Goal: Task Accomplishment & Management: Manage account settings

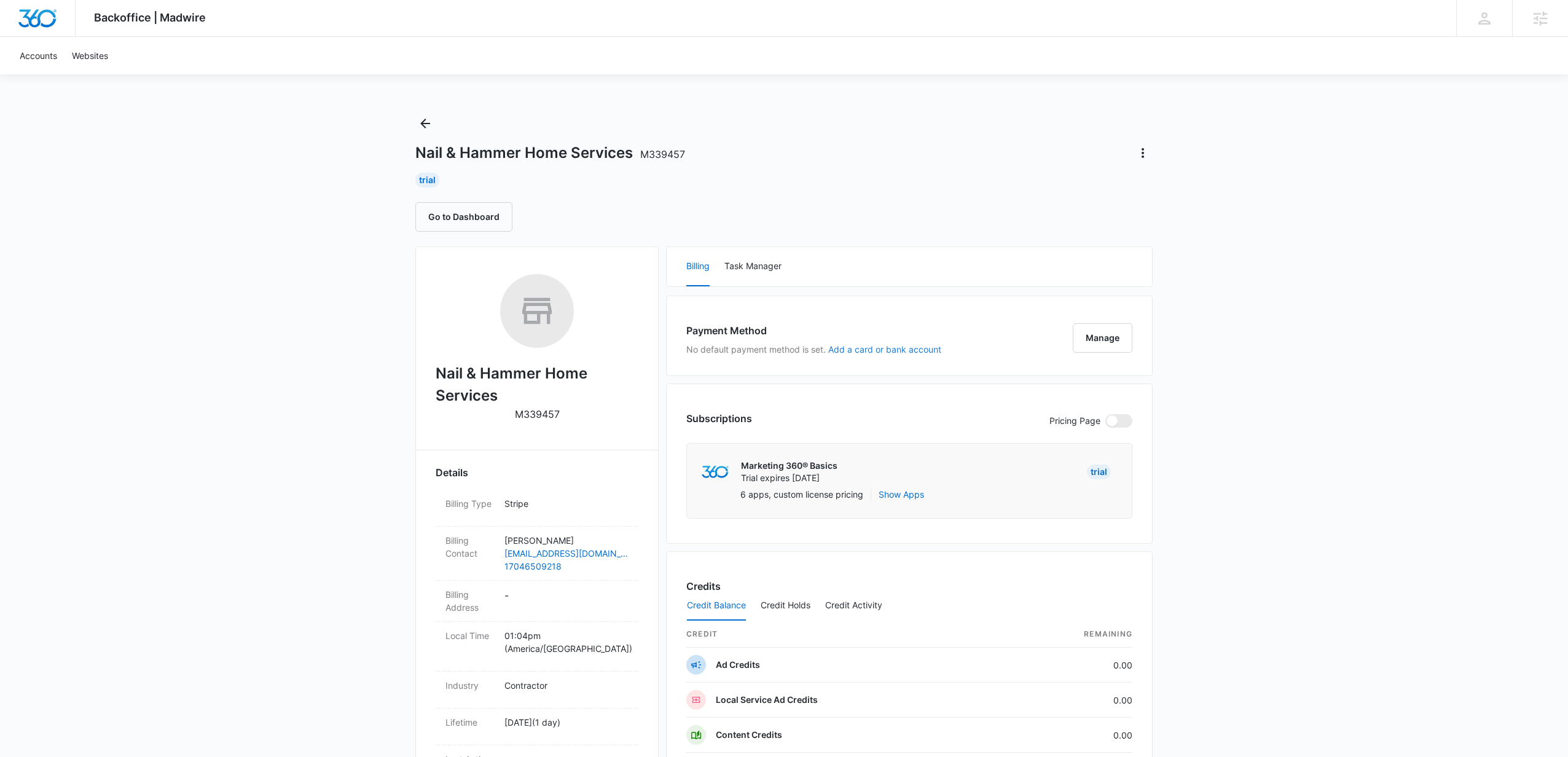
click at [916, 348] on button "Add a card or bank account" at bounding box center [885, 349] width 113 height 8
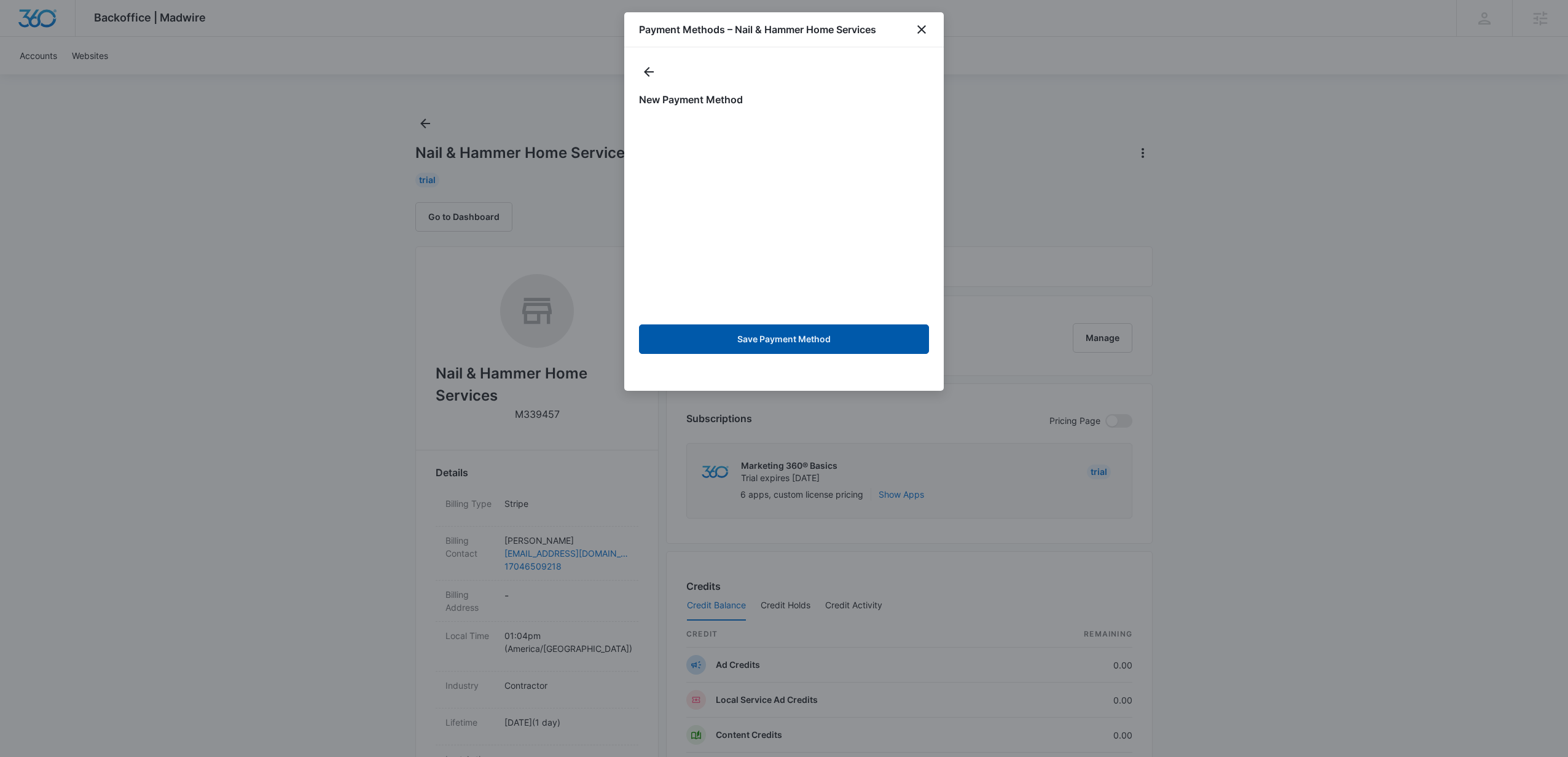
click at [786, 336] on button "Save Payment Method" at bounding box center [784, 339] width 290 height 30
